Goal: Check status: Check status

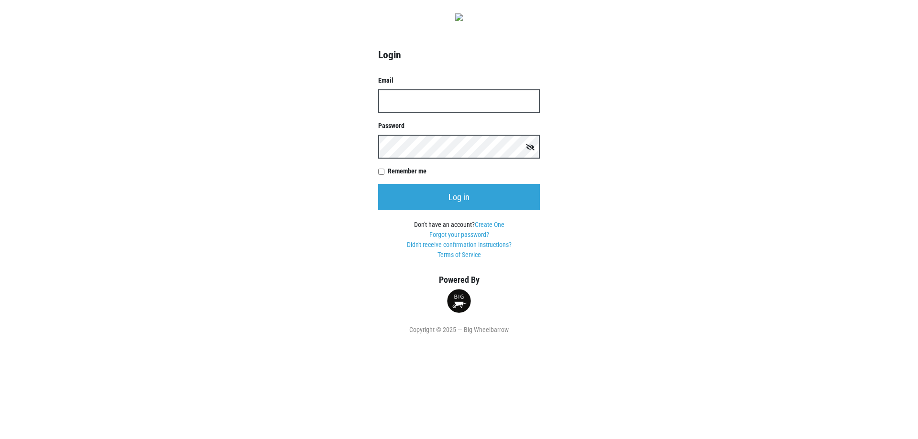
click at [459, 100] on input "Email" at bounding box center [459, 101] width 162 height 24
click at [458, 103] on input "Email" at bounding box center [459, 101] width 162 height 24
click at [269, 109] on div "Login Email Password Remember me Log in Don't have an account? Create One Forgo…" at bounding box center [458, 167] width 545 height 335
click at [424, 94] on input "Email" at bounding box center [459, 101] width 162 height 24
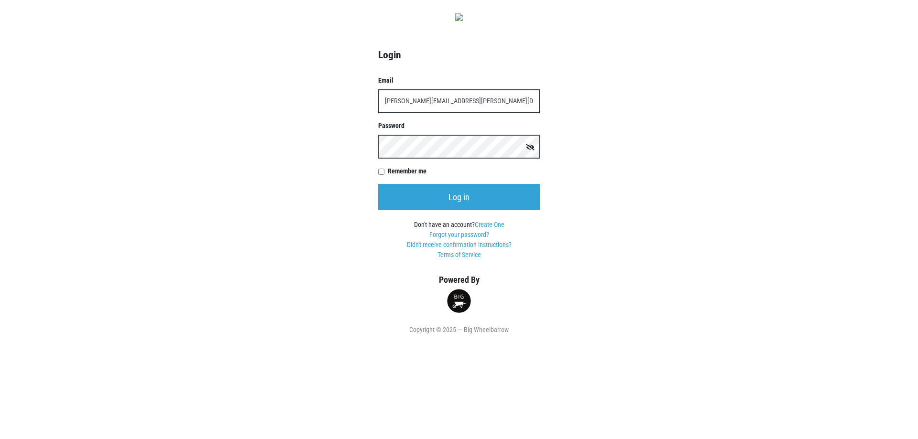
type input "karin.reeves@reevesfarms.com"
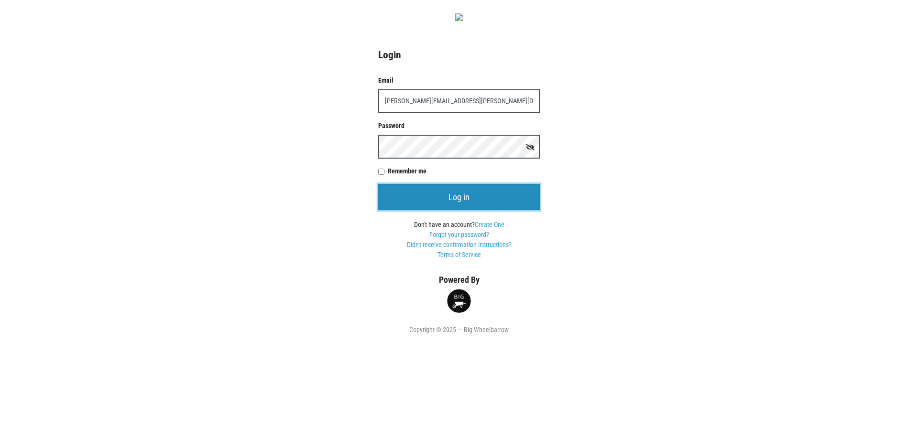
click at [463, 197] on input "Log in" at bounding box center [459, 197] width 162 height 26
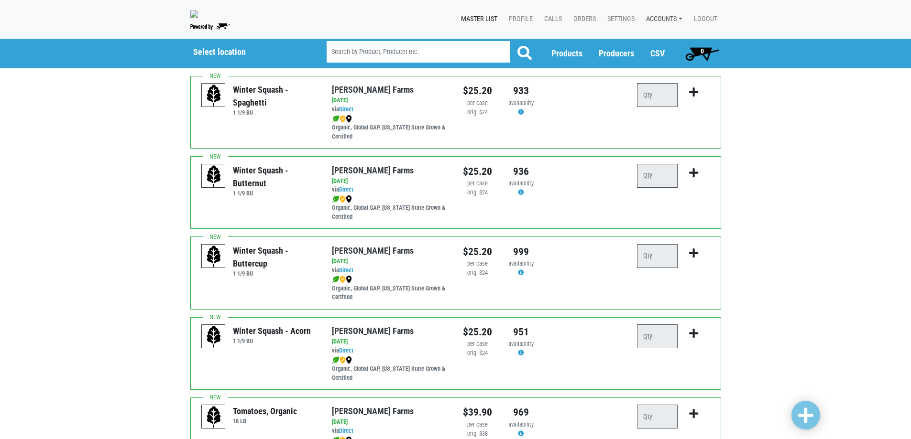
click at [658, 20] on link "Accounts" at bounding box center [662, 19] width 48 height 18
click at [580, 17] on link "Orders" at bounding box center [583, 19] width 34 height 18
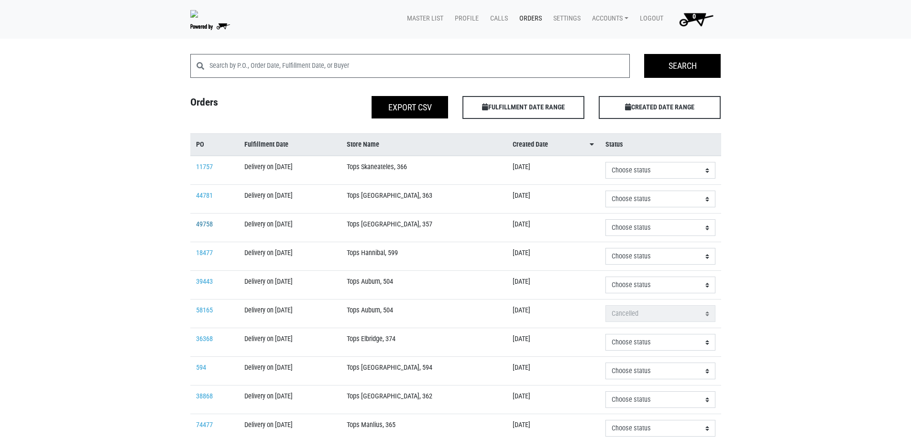
click at [207, 225] on link "49758" at bounding box center [204, 224] width 17 height 8
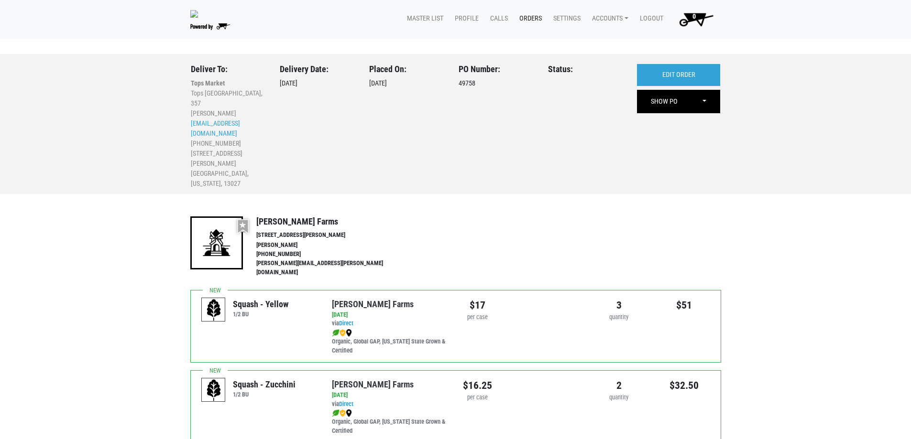
click at [526, 19] on link "Orders" at bounding box center [529, 19] width 34 height 18
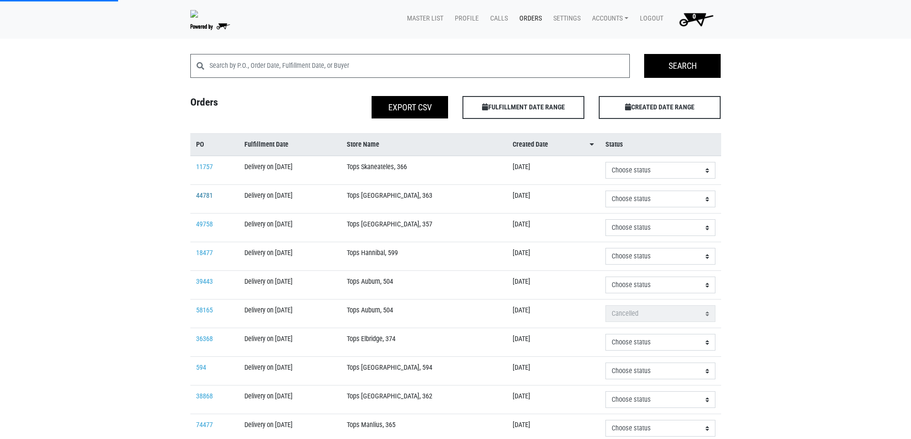
click at [207, 194] on link "44781" at bounding box center [204, 196] width 17 height 8
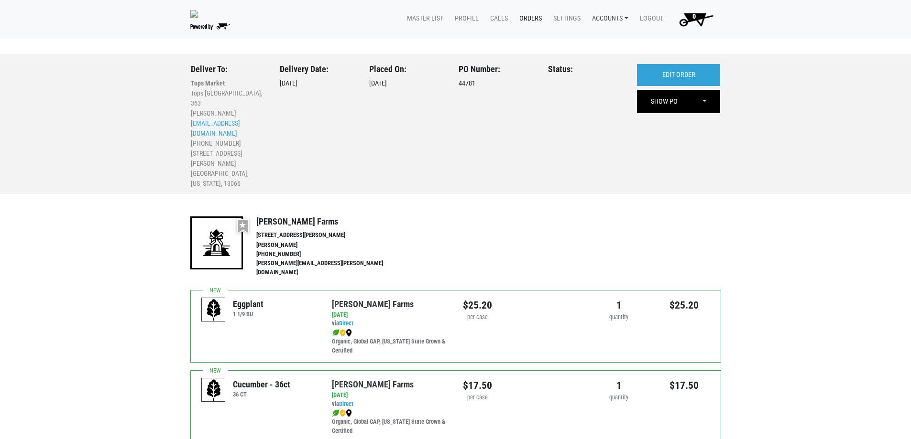
click at [600, 17] on link "Accounts" at bounding box center [608, 19] width 48 height 18
click at [606, 42] on link "[PERSON_NAME] (Growers Hub)" at bounding box center [643, 41] width 117 height 14
